Goal: Task Accomplishment & Management: Use online tool/utility

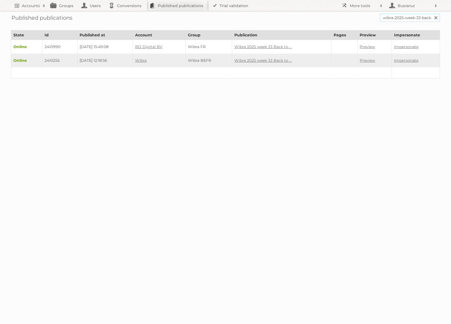
click at [410, 18] on input "wibra-2025-week-33-back-to-school-befr" at bounding box center [409, 18] width 60 height 8
paste input "kruidvat-folder-34-18-augustus-2025-t-m-24-augustus-2025"
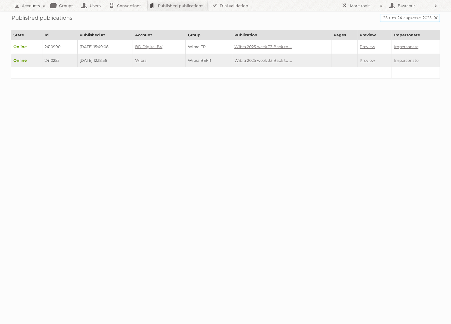
type input "kruidvat-folder-34-18-augustus-2025-t-m-24-augustus-2025"
click at [431, 14] on input "Search" at bounding box center [435, 18] width 8 height 8
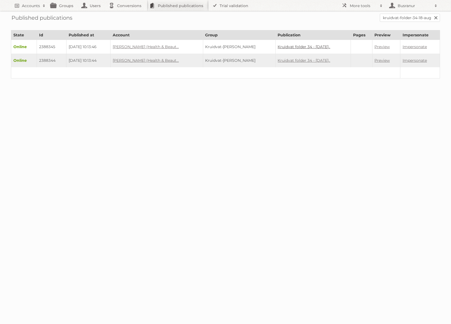
click at [288, 44] on link "Kruidvat folder 34 - [DATE].." at bounding box center [304, 46] width 52 height 5
click at [304, 58] on link "Kruidvat folder 34 - 18 aug..." at bounding box center [304, 60] width 52 height 5
click at [46, 59] on td "2388344" at bounding box center [52, 61] width 30 height 14
copy td "2388344"
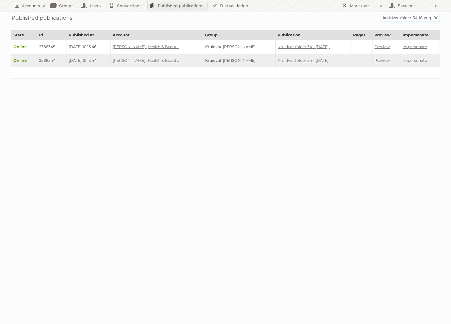
click at [396, 19] on input "kruidvat-folder-34-18-augustus-2025-t-m-24-augustus-2025" at bounding box center [409, 18] width 60 height 8
paste input "depliant"
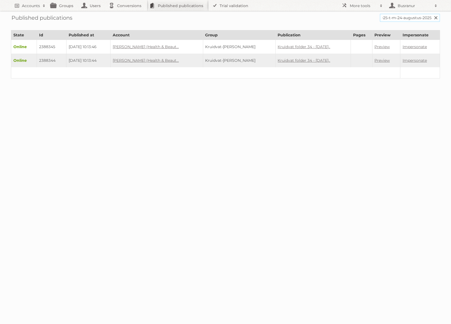
type input "depliant-34-18-augustus-2025-t-m-24-augustus-2025"
click at [431, 14] on input "Search" at bounding box center [435, 18] width 8 height 8
click at [285, 47] on link "Dépliant 34 - 18 augustus ..." at bounding box center [291, 46] width 52 height 5
click at [294, 61] on link "Dépliant 34 - 18 augustus ..." at bounding box center [291, 60] width 52 height 5
click at [49, 57] on td "2394507" at bounding box center [55, 61] width 32 height 14
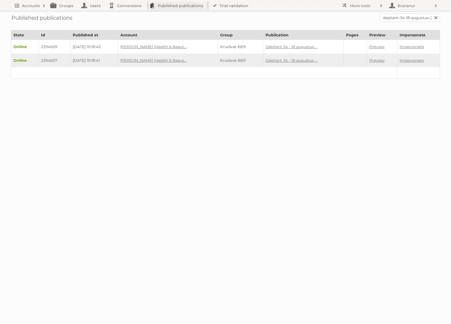
click at [49, 57] on td "2394507" at bounding box center [55, 61] width 32 height 14
copy td "2394507"
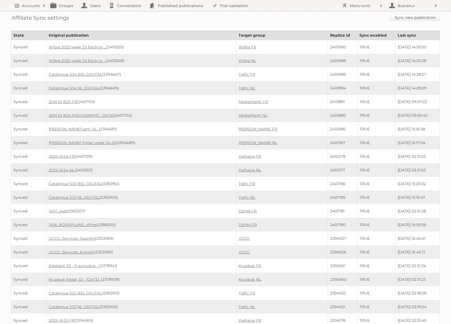
click at [405, 17] on link "Sync new publication" at bounding box center [415, 17] width 50 height 7
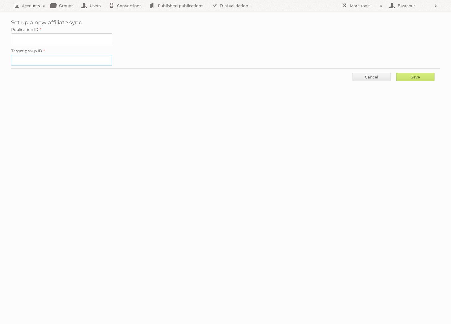
click at [53, 59] on input "Target group ID" at bounding box center [61, 60] width 101 height 11
paste input "31913"
type input "31913"
click at [92, 39] on input "Publication ID" at bounding box center [61, 38] width 101 height 11
paste input "2388344"
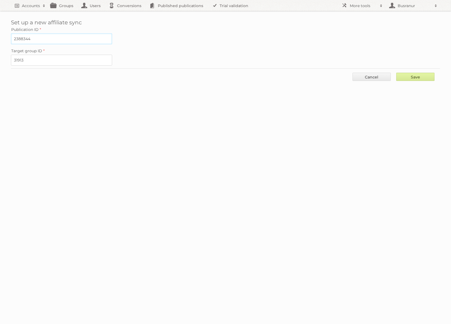
type input "2388344"
click at [419, 78] on input "Save" at bounding box center [415, 77] width 38 height 8
type input "..."
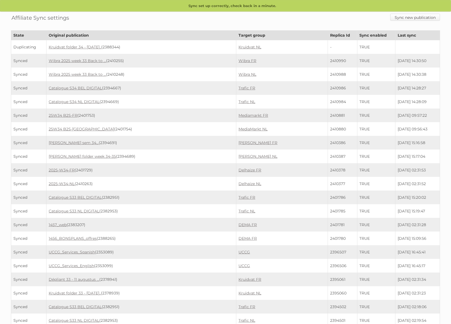
click at [396, 17] on link "Sync new publication" at bounding box center [415, 17] width 50 height 7
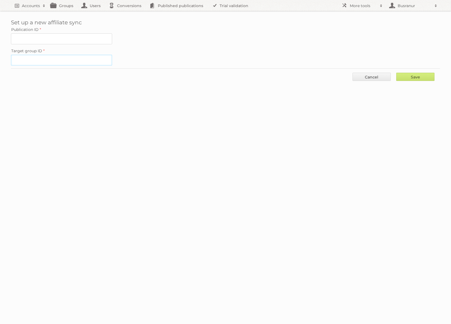
click at [48, 61] on input "Target group ID" at bounding box center [61, 60] width 101 height 11
paste input "31914"
type input "31914"
click at [28, 43] on input "Publication ID" at bounding box center [61, 38] width 101 height 11
paste input "2394507"
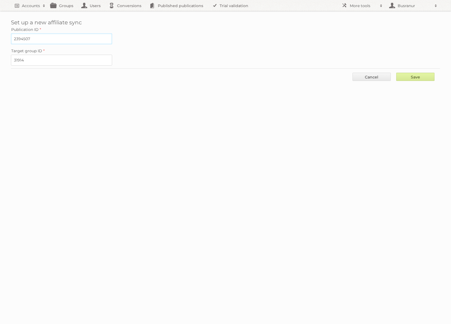
type input "2394507"
click at [414, 78] on input "Save" at bounding box center [415, 77] width 38 height 8
type input "..."
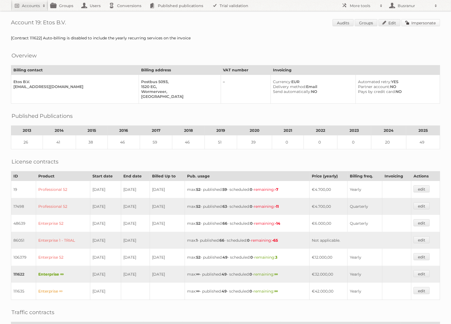
click at [426, 23] on link "Impersonate" at bounding box center [420, 22] width 39 height 7
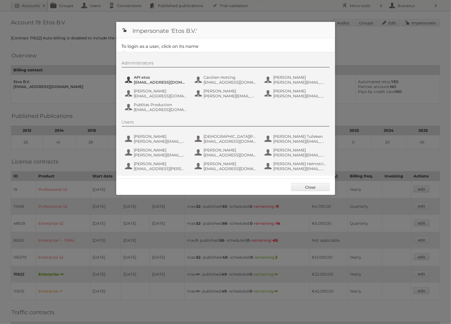
click at [145, 83] on span "GET.Mobile.apps@etos.nl" at bounding box center [160, 82] width 53 height 5
